Goal: Find specific page/section: Find specific page/section

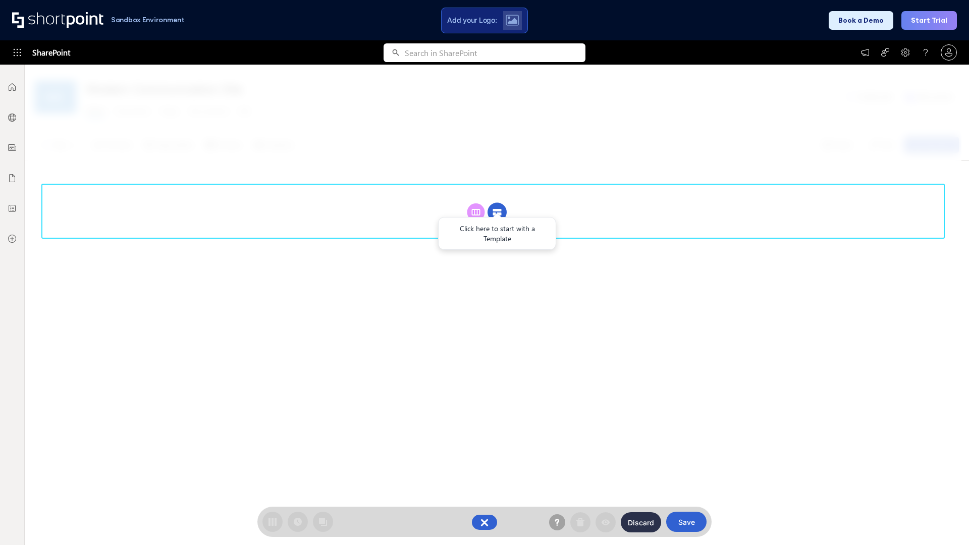
click at [497, 203] on circle at bounding box center [496, 212] width 19 height 19
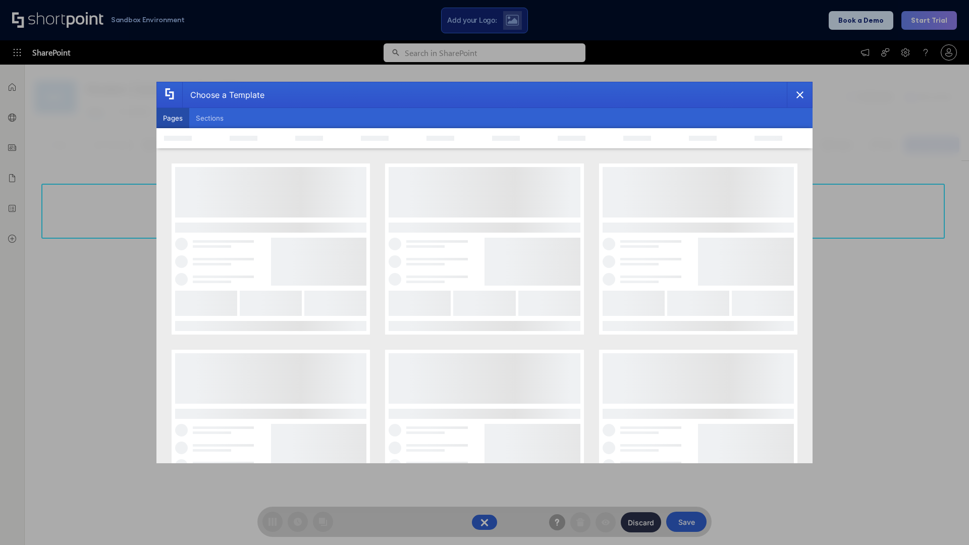
scroll to position [138, 0]
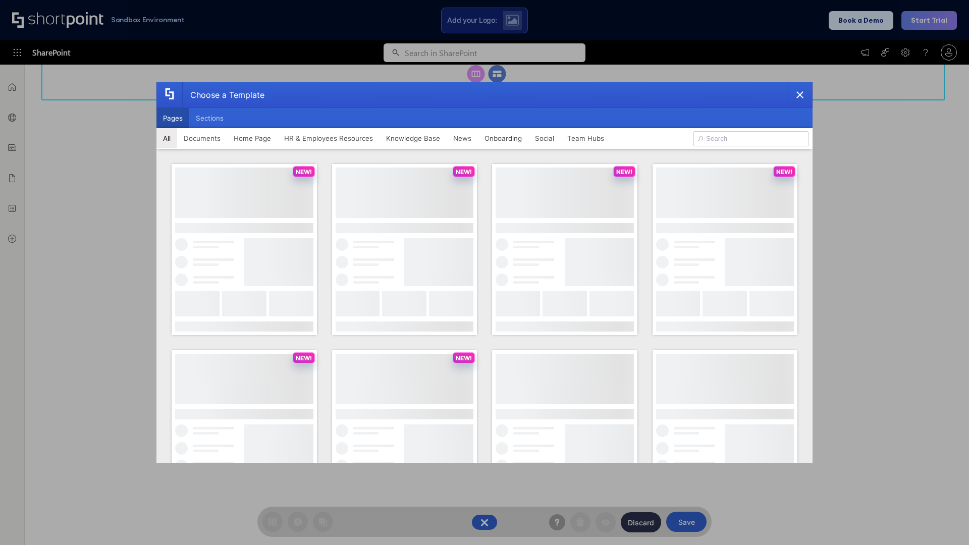
click at [173, 118] on button "Pages" at bounding box center [172, 118] width 33 height 20
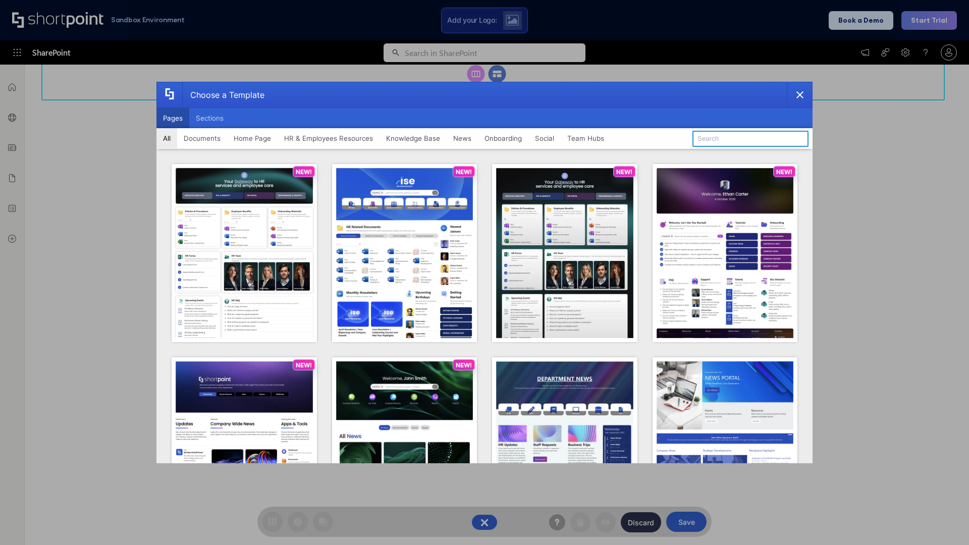
type input "Social Layout 2"
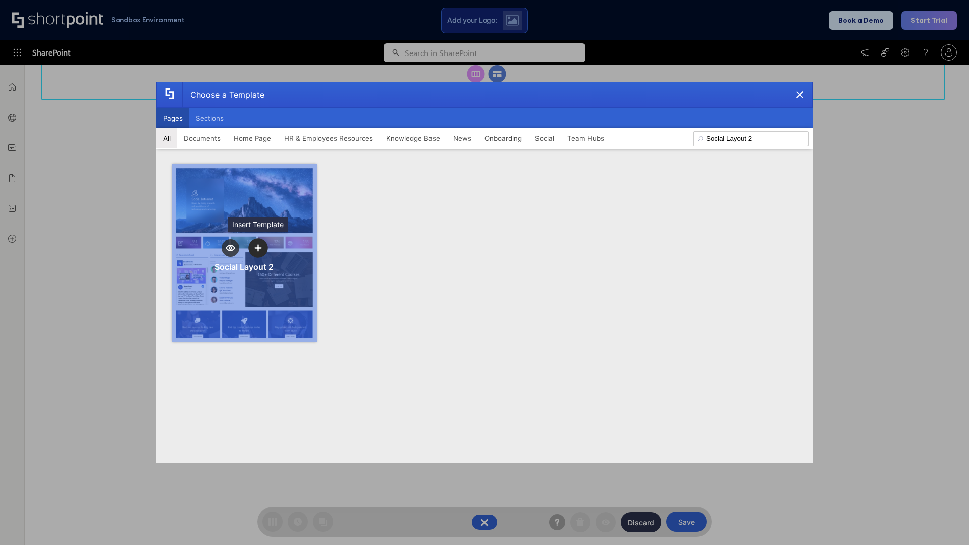
click at [258, 248] on icon "template selector" at bounding box center [257, 247] width 7 height 7
